Goal: Information Seeking & Learning: Check status

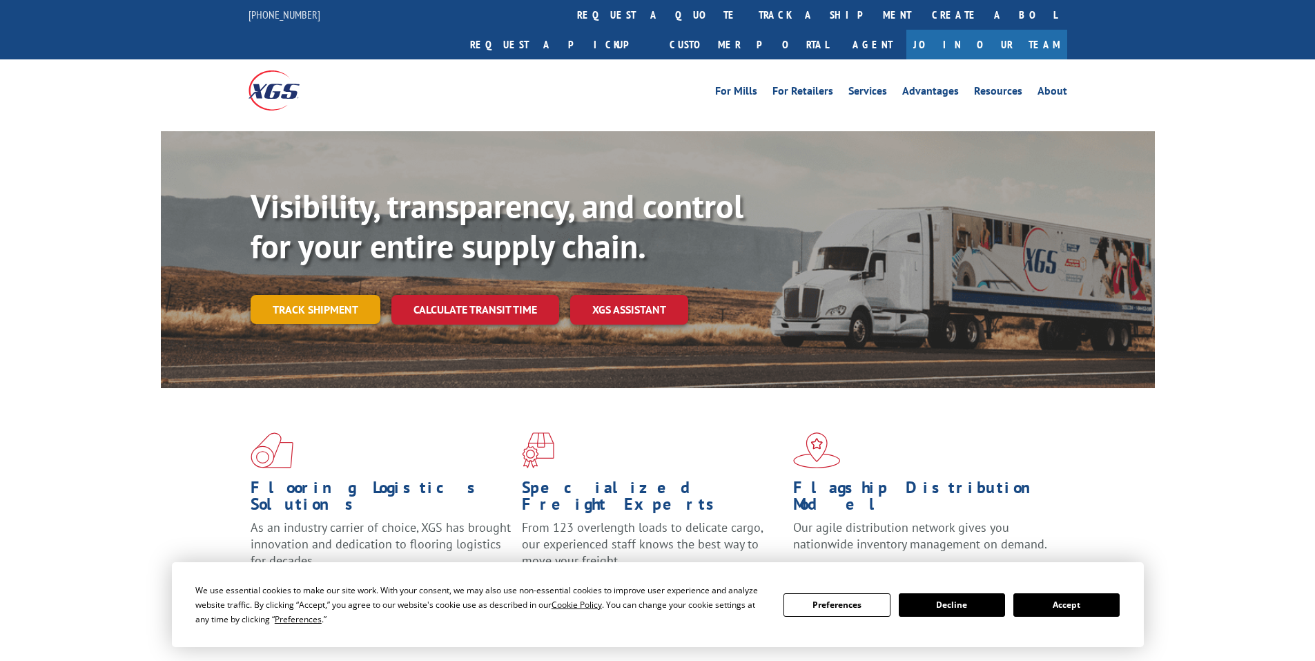
click at [350, 295] on link "Track shipment" at bounding box center [316, 309] width 130 height 29
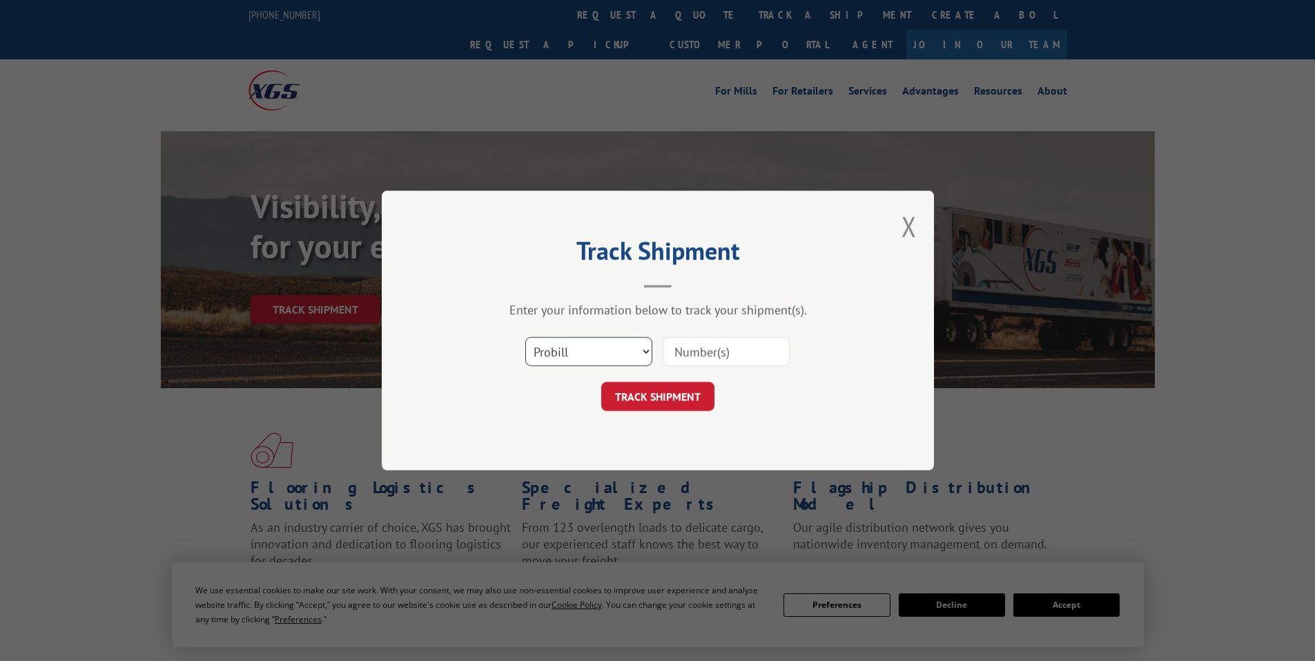
click at [640, 361] on select "Select category... Probill BOL PO" at bounding box center [588, 351] width 127 height 29
select select "bol"
click at [525, 337] on select "Select category... Probill BOL PO" at bounding box center [588, 351] width 127 height 29
click at [717, 342] on input at bounding box center [726, 351] width 127 height 29
paste input "3377786"
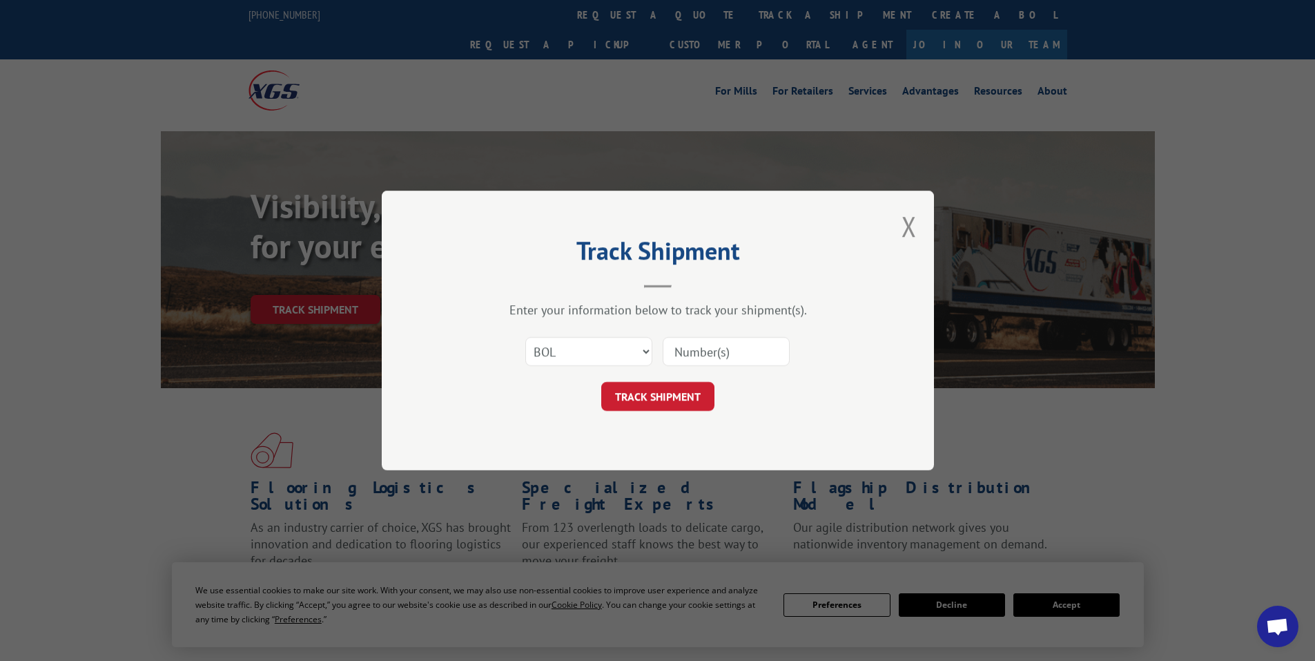
type input "3377786"
click button "TRACK SHIPMENT" at bounding box center [657, 396] width 113 height 29
